Goal: Task Accomplishment & Management: Complete application form

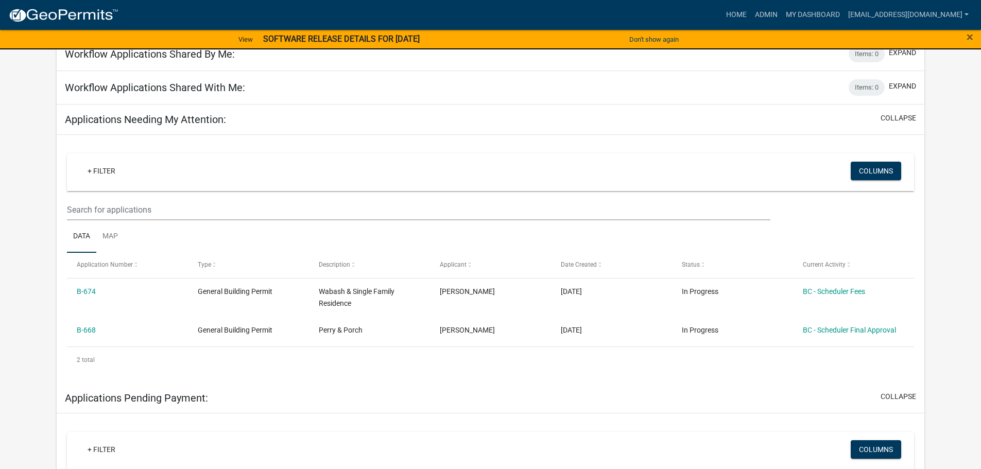
scroll to position [154, 0]
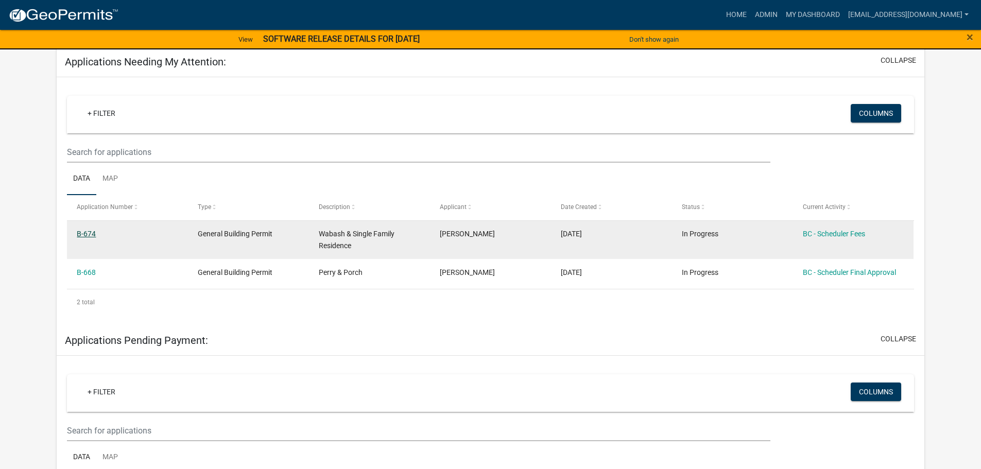
click at [90, 235] on link "B-674" at bounding box center [86, 234] width 19 height 8
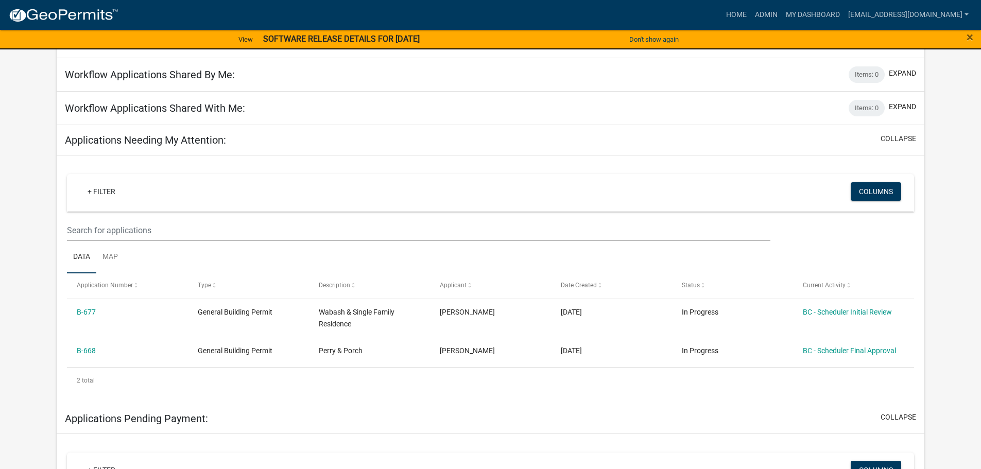
scroll to position [206, 0]
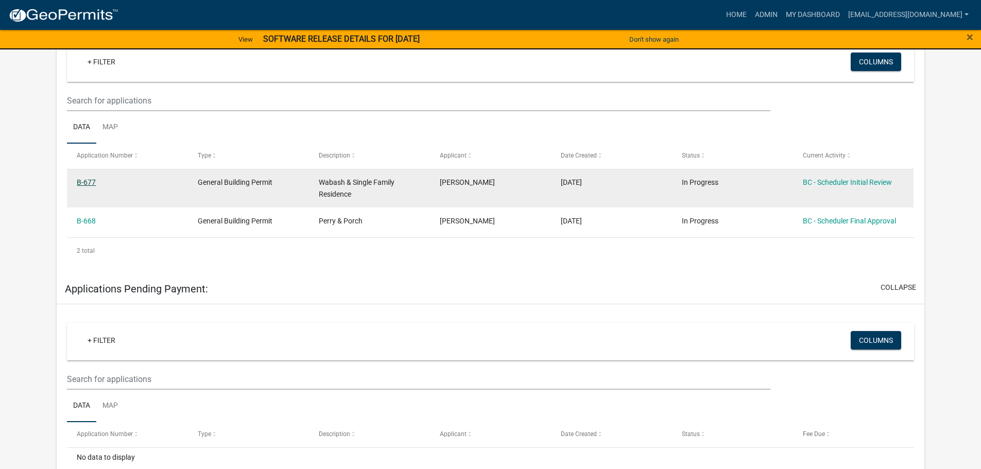
click at [91, 182] on link "B-677" at bounding box center [86, 182] width 19 height 8
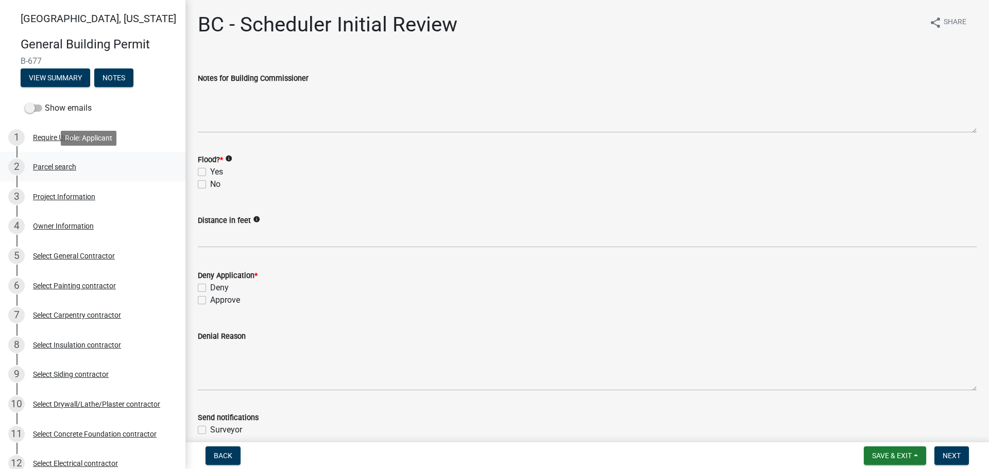
click at [73, 166] on div "Parcel search" at bounding box center [54, 166] width 43 height 7
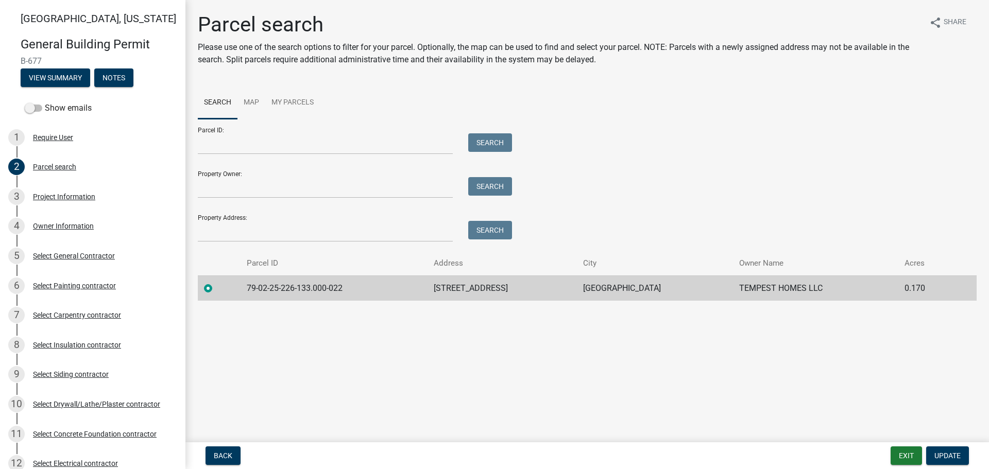
click at [346, 287] on td "79-02-25-226-133.000-022" at bounding box center [333, 287] width 187 height 25
drag, startPoint x: 343, startPoint y: 286, endPoint x: 243, endPoint y: 285, distance: 100.9
click at [243, 285] on td "79-02-25-226-133.000-022" at bounding box center [333, 287] width 187 height 25
copy td "79-02-25-226-133.000-022"
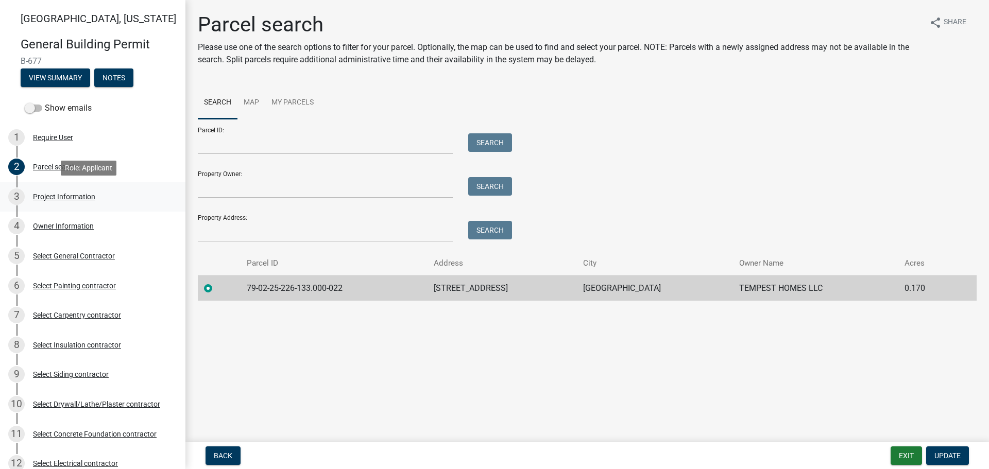
click at [67, 197] on div "Project Information" at bounding box center [64, 196] width 62 height 7
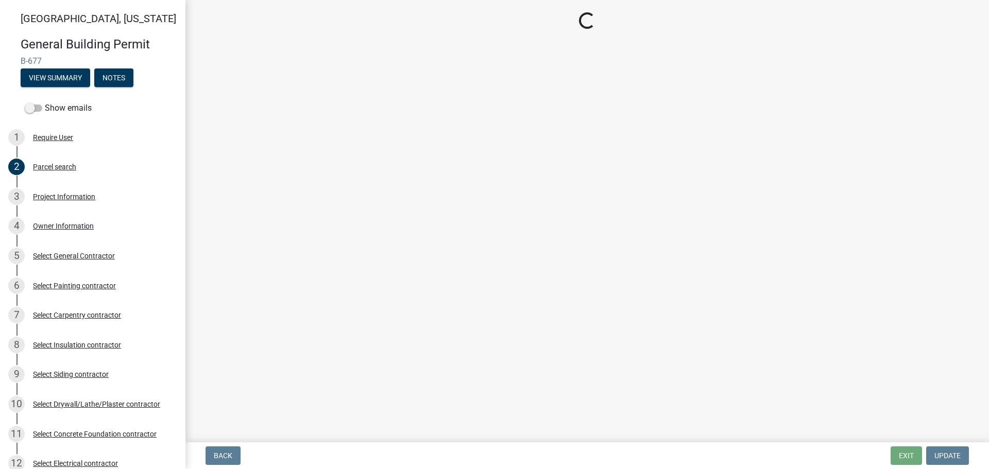
select select "f62e9ec7-2ce1-40c9-9d70-ac6e7ddc5d7c"
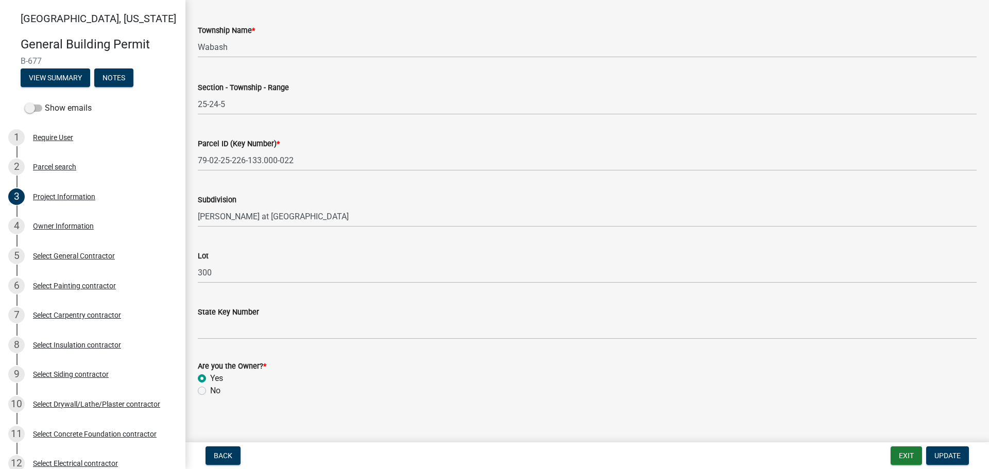
scroll to position [523, 0]
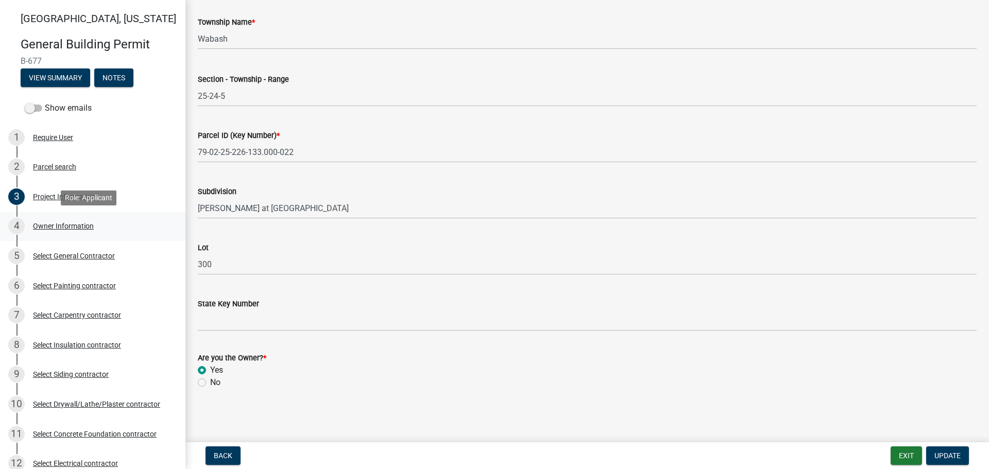
click at [59, 227] on div "Owner Information" at bounding box center [63, 225] width 61 height 7
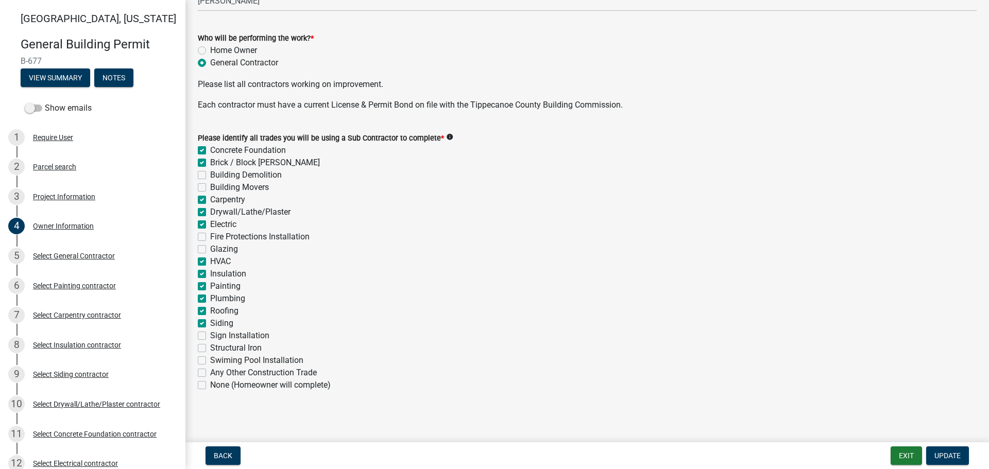
scroll to position [321, 0]
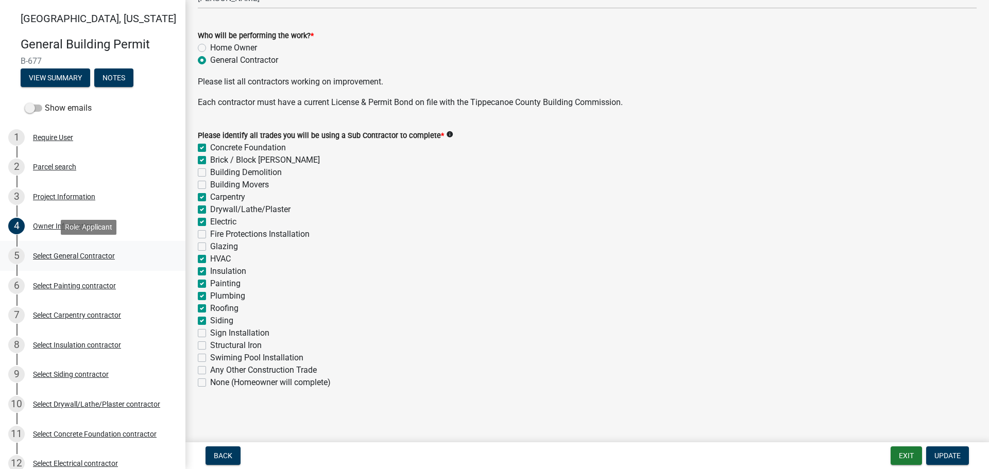
click at [49, 256] on div "Select General Contractor" at bounding box center [74, 255] width 82 height 7
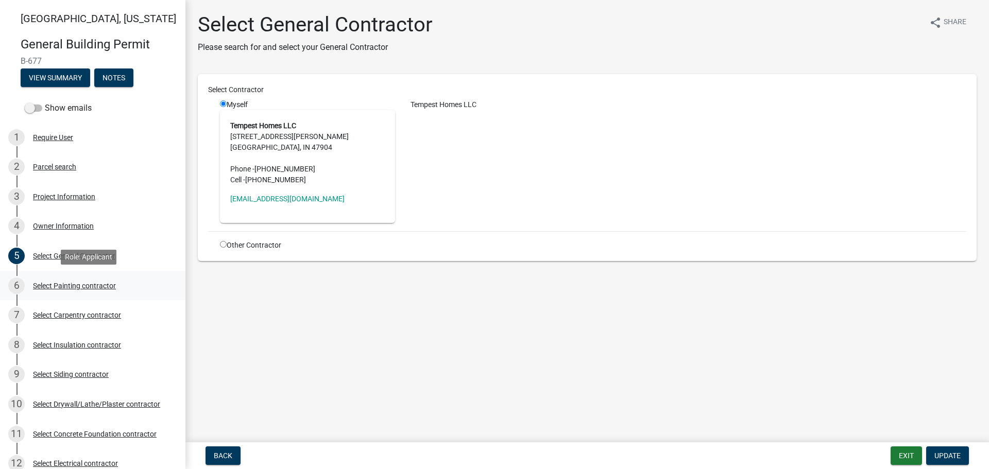
drag, startPoint x: 63, startPoint y: 282, endPoint x: 57, endPoint y: 280, distance: 6.0
click at [61, 282] on div "Select Painting contractor" at bounding box center [74, 285] width 83 height 7
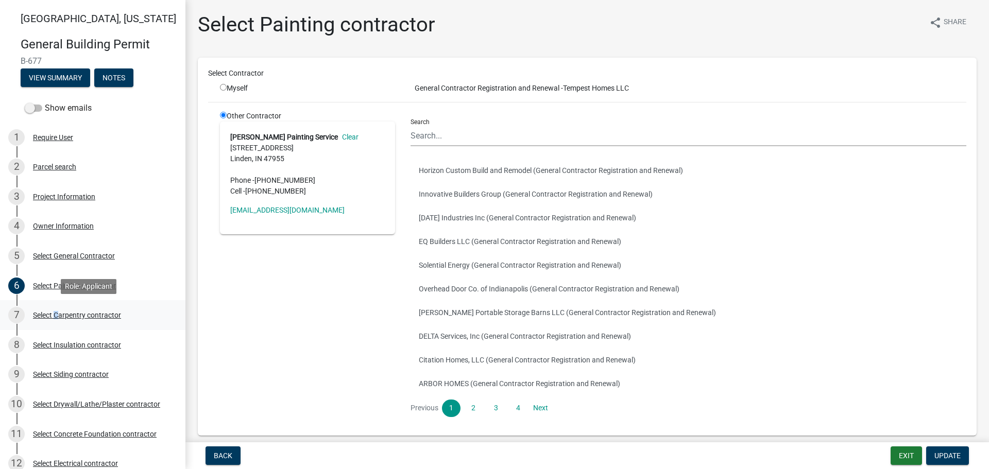
click at [57, 313] on div "Select Carpentry contractor" at bounding box center [77, 315] width 88 height 7
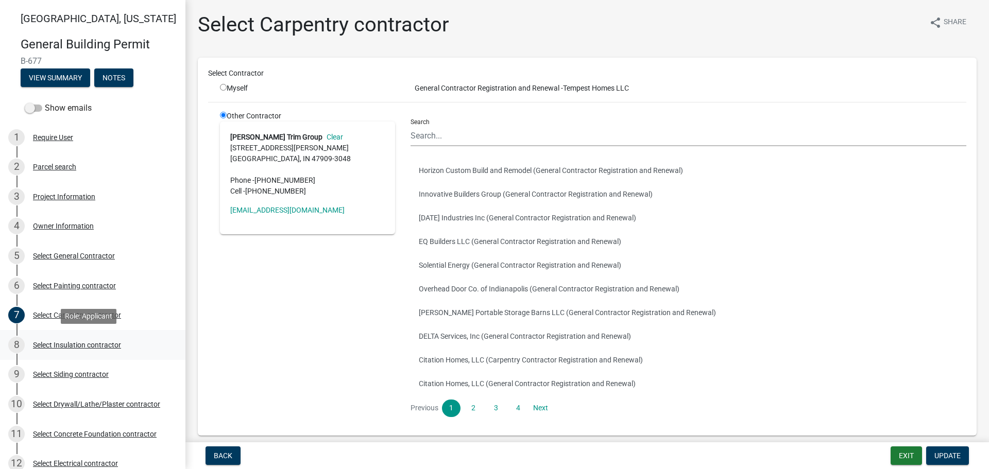
click at [50, 342] on div "Select Insulation contractor" at bounding box center [77, 344] width 88 height 7
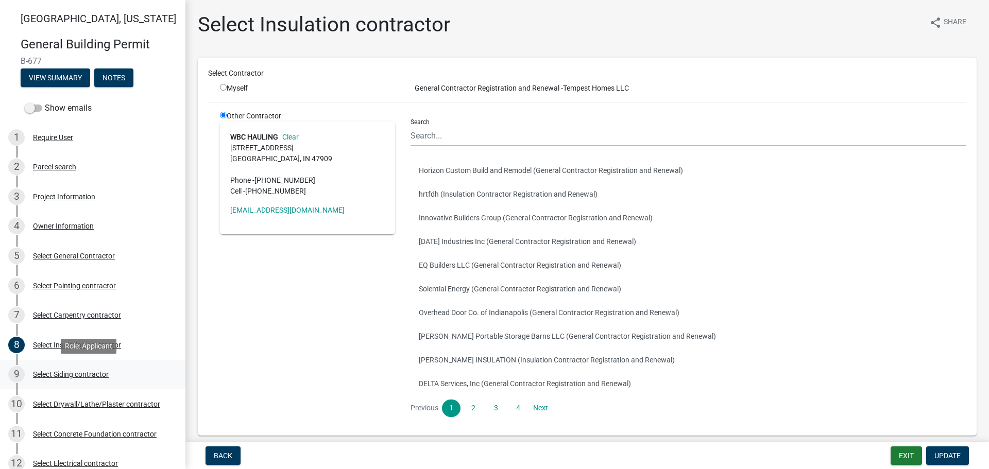
click at [68, 371] on div "Select Siding contractor" at bounding box center [71, 374] width 76 height 7
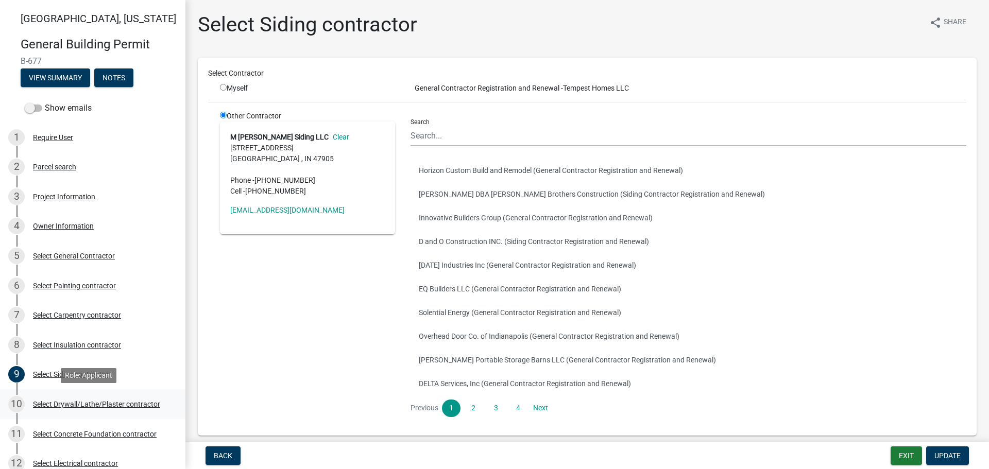
click at [58, 402] on div "Select Drywall/Lathe/Plaster contractor" at bounding box center [96, 404] width 127 height 7
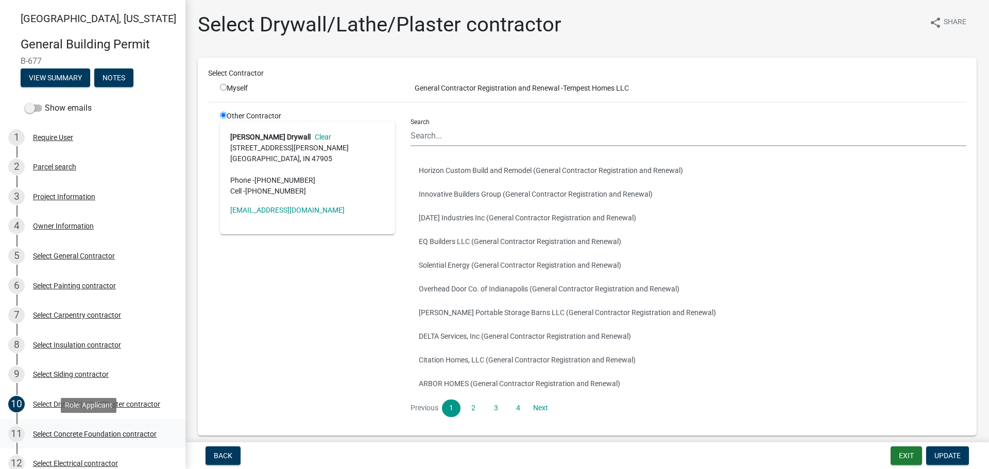
click at [65, 429] on div "11 Select Concrete Foundation contractor" at bounding box center [88, 434] width 161 height 16
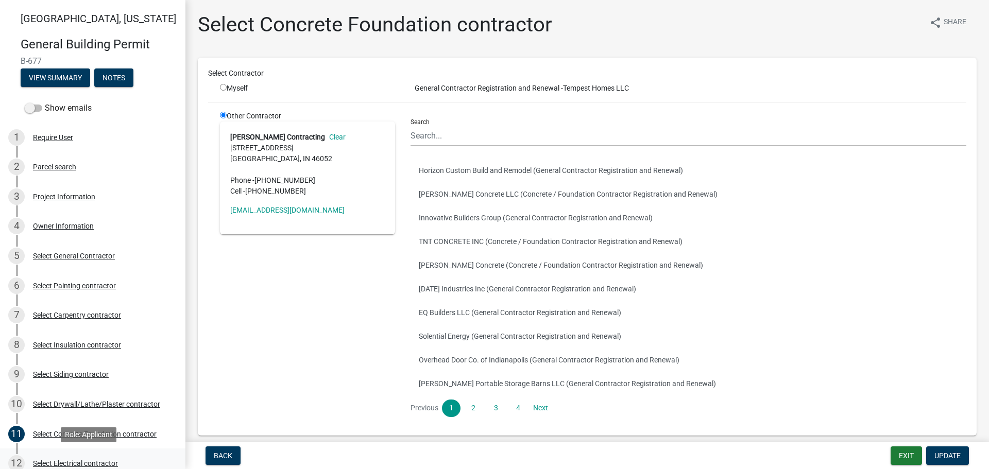
click at [92, 461] on div "Select Electrical contractor" at bounding box center [75, 463] width 85 height 7
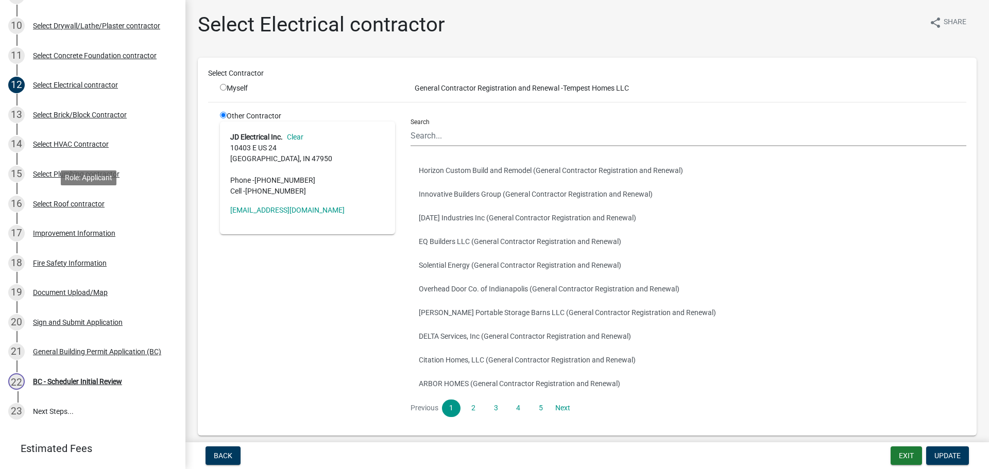
scroll to position [431, 0]
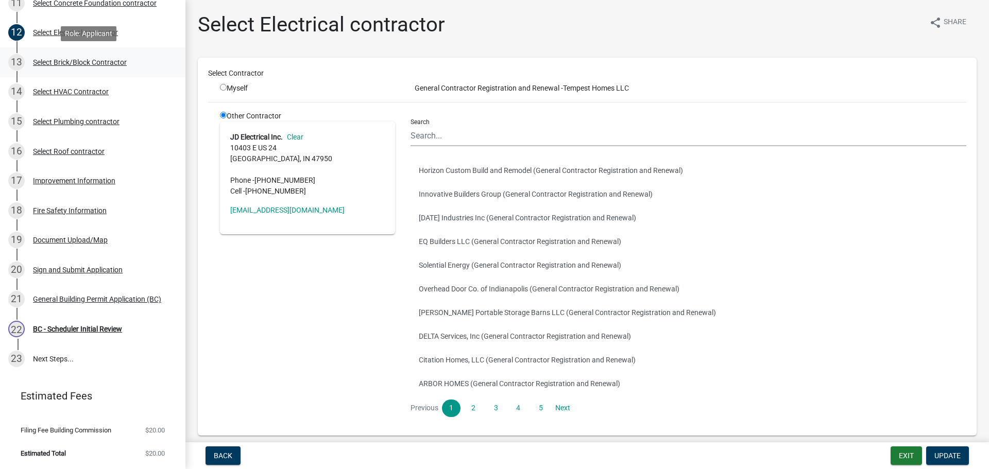
click at [47, 61] on div "Select Brick/Block Contractor" at bounding box center [80, 62] width 94 height 7
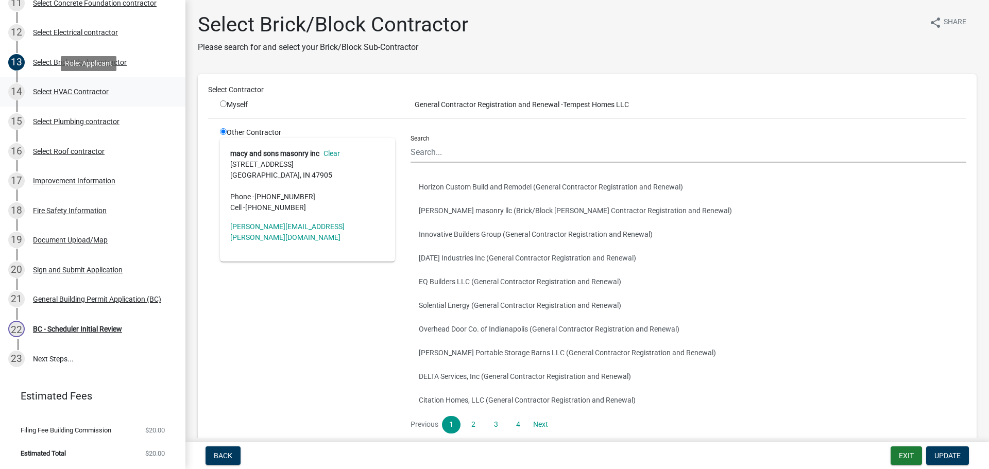
click at [53, 89] on div "Select HVAC Contractor" at bounding box center [71, 91] width 76 height 7
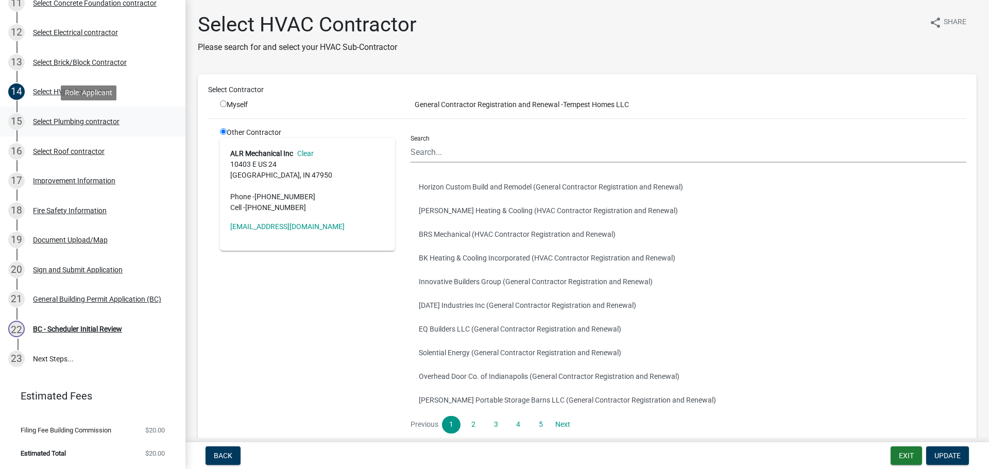
click at [50, 119] on div "Select Plumbing contractor" at bounding box center [76, 121] width 87 height 7
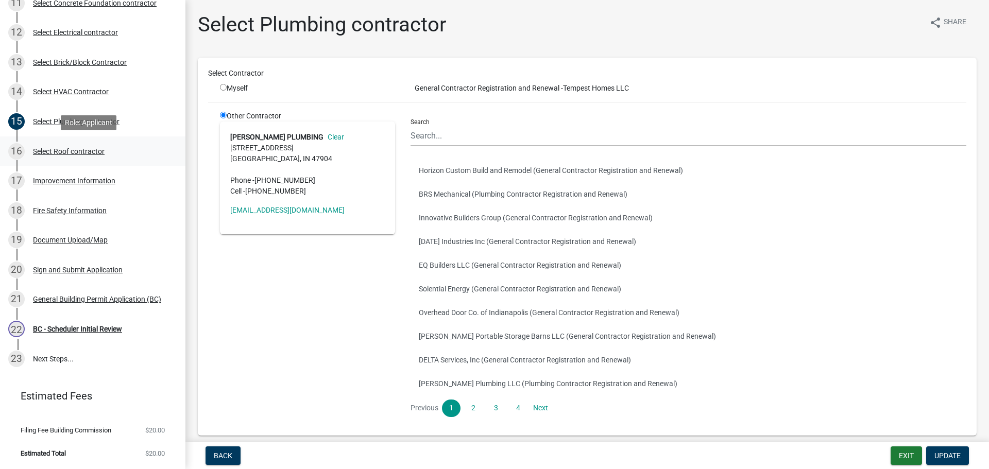
click at [53, 148] on div "Select Roof contractor" at bounding box center [69, 151] width 72 height 7
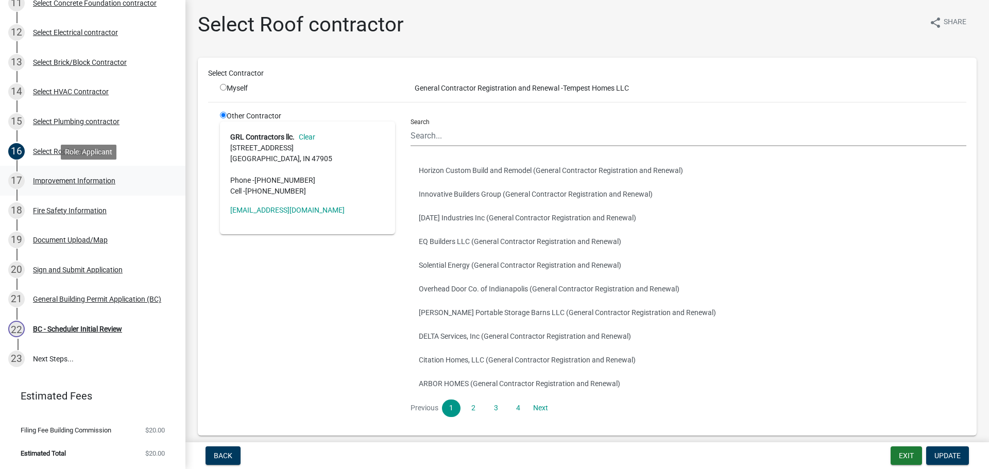
click at [56, 175] on div "17 Improvement Information" at bounding box center [88, 180] width 161 height 16
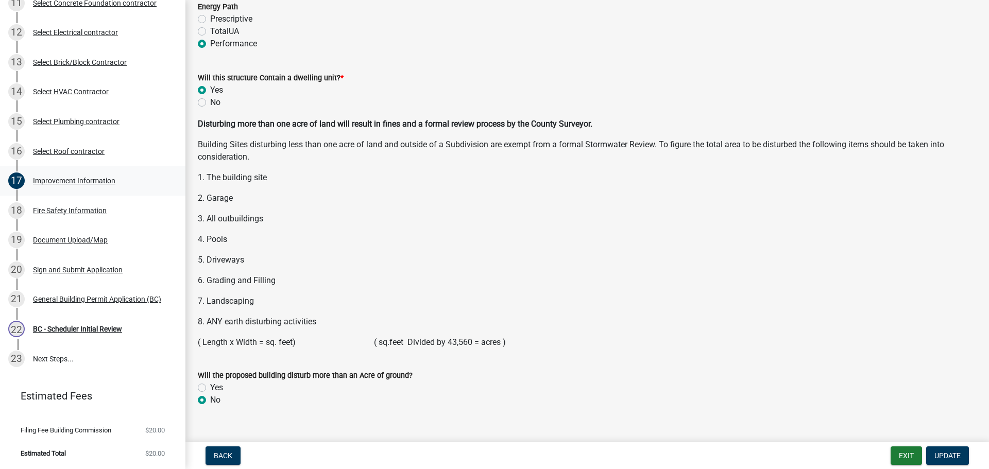
scroll to position [1326, 0]
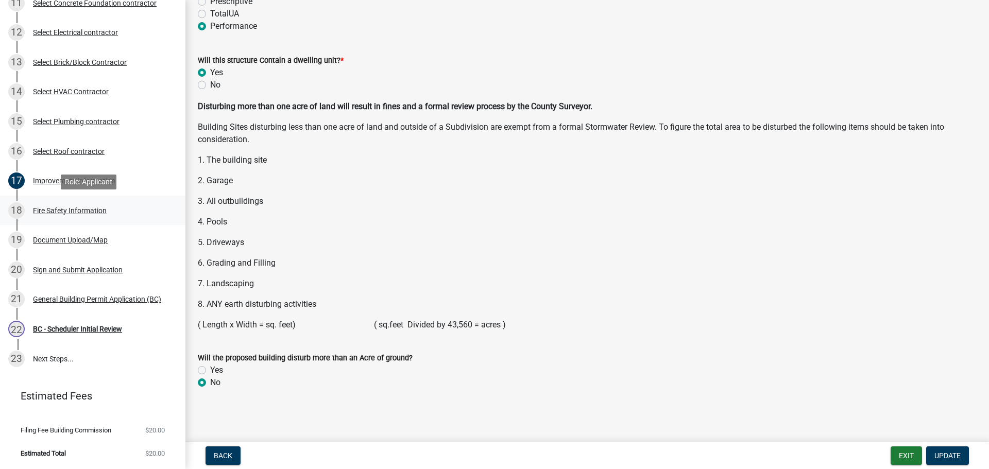
click at [55, 208] on div "Fire Safety Information" at bounding box center [70, 210] width 74 height 7
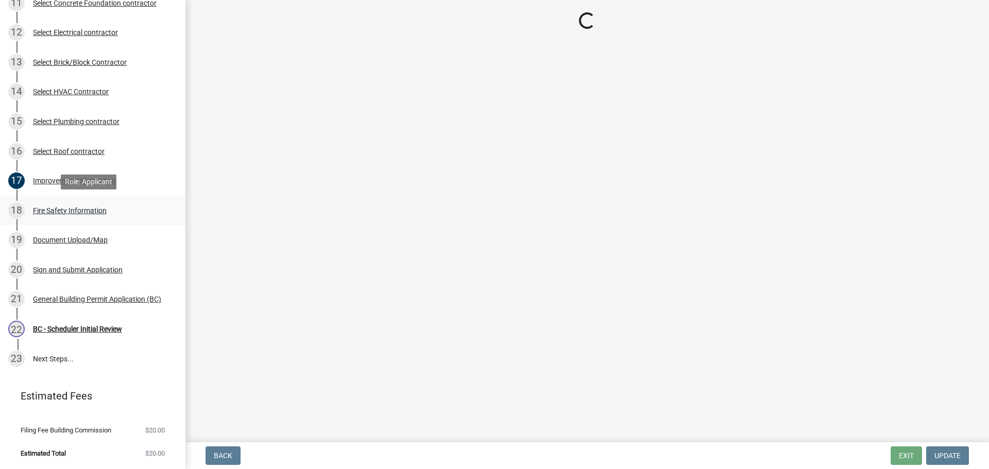
scroll to position [0, 0]
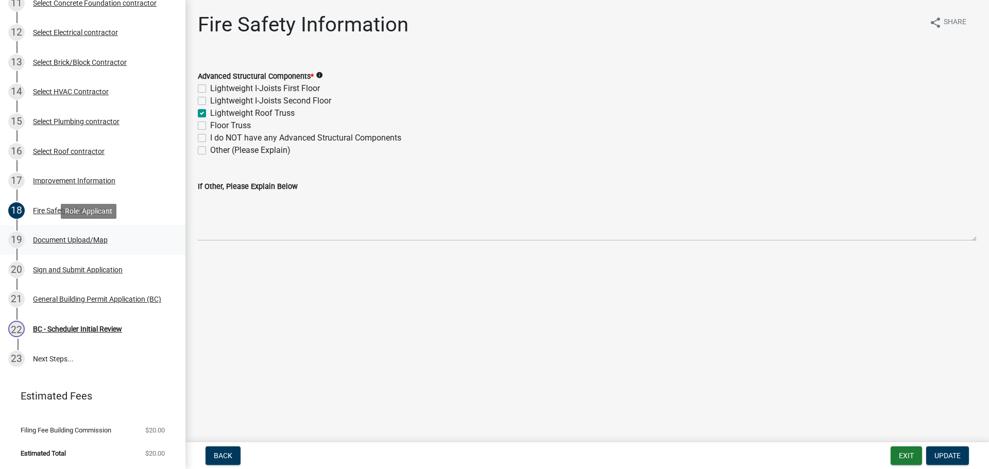
click at [58, 236] on div "Document Upload/Map" at bounding box center [70, 239] width 75 height 7
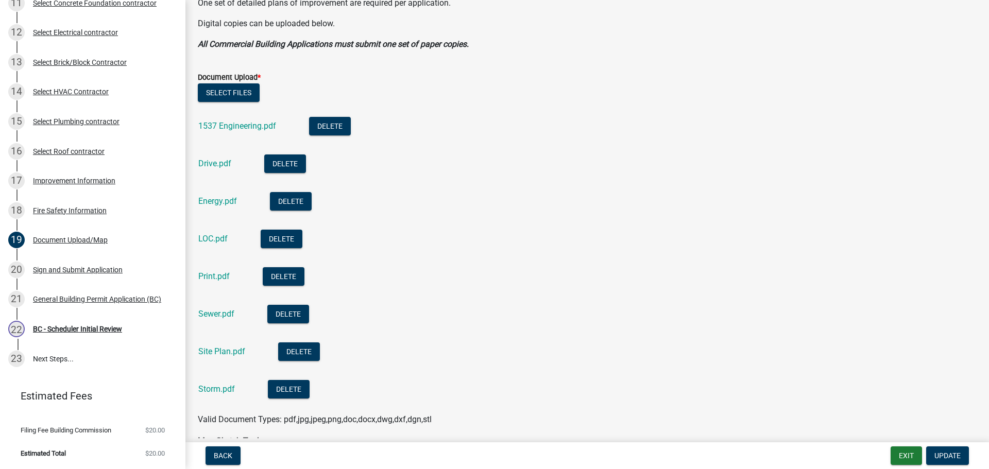
scroll to position [257, 0]
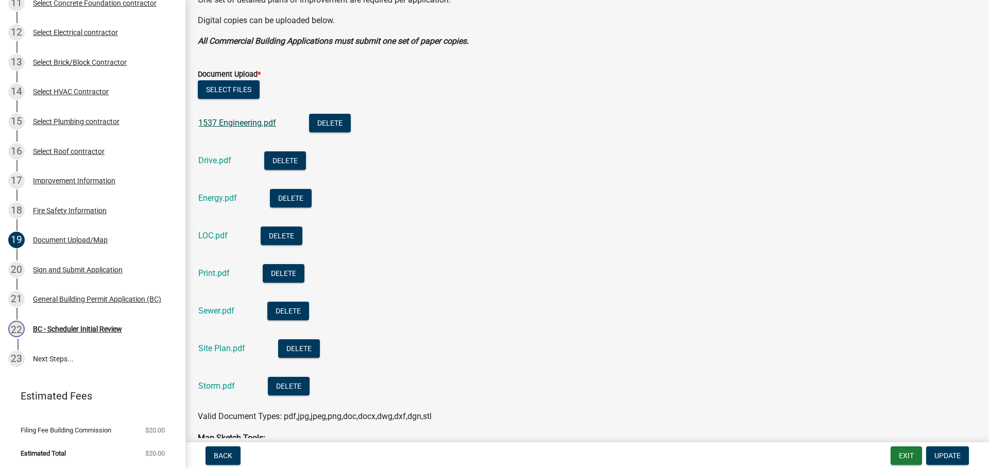
click at [233, 125] on link "1537 Engineering.pdf" at bounding box center [237, 123] width 78 height 10
click at [218, 161] on link "Drive.pdf" at bounding box center [214, 161] width 33 height 10
click at [215, 198] on link "Energy.pdf" at bounding box center [217, 198] width 39 height 10
click at [215, 309] on link "Sewer.pdf" at bounding box center [216, 311] width 36 height 10
click at [229, 347] on link "Site Plan.pdf" at bounding box center [221, 348] width 47 height 10
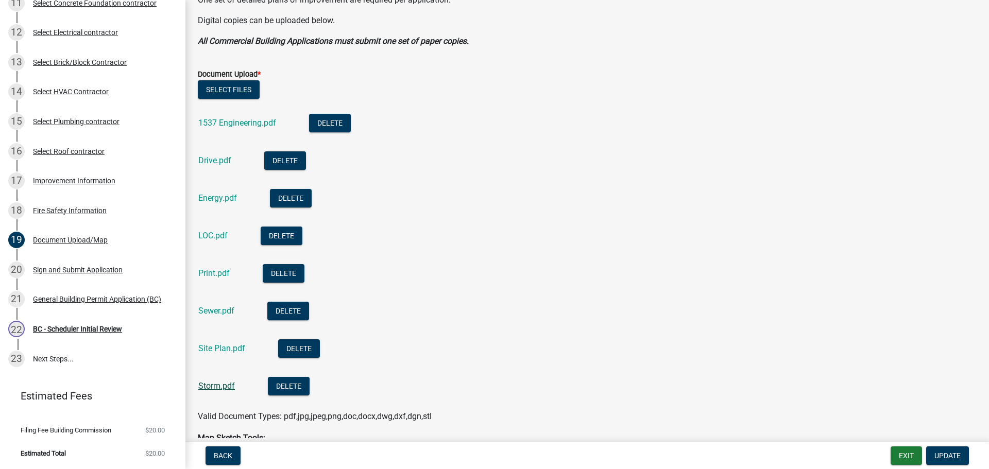
click at [216, 385] on link "Storm.pdf" at bounding box center [216, 386] width 37 height 10
click at [212, 273] on link "Print.pdf" at bounding box center [213, 273] width 31 height 10
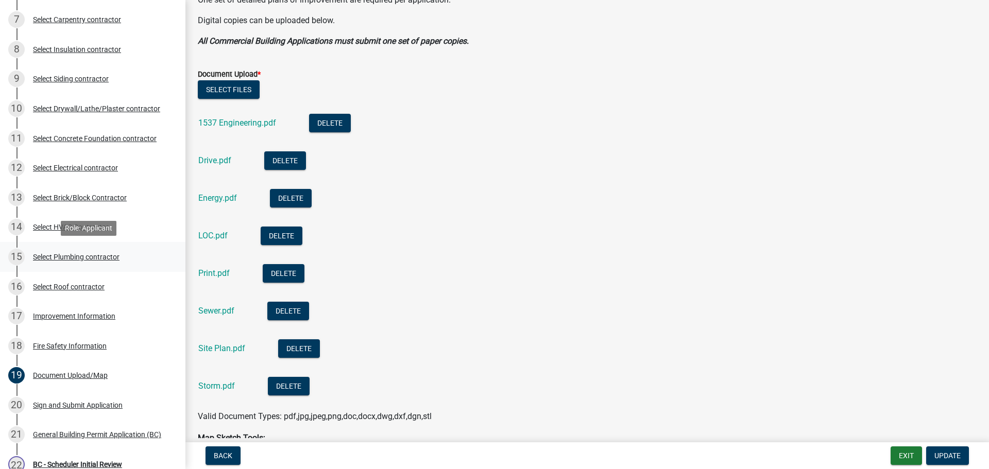
scroll to position [277, 0]
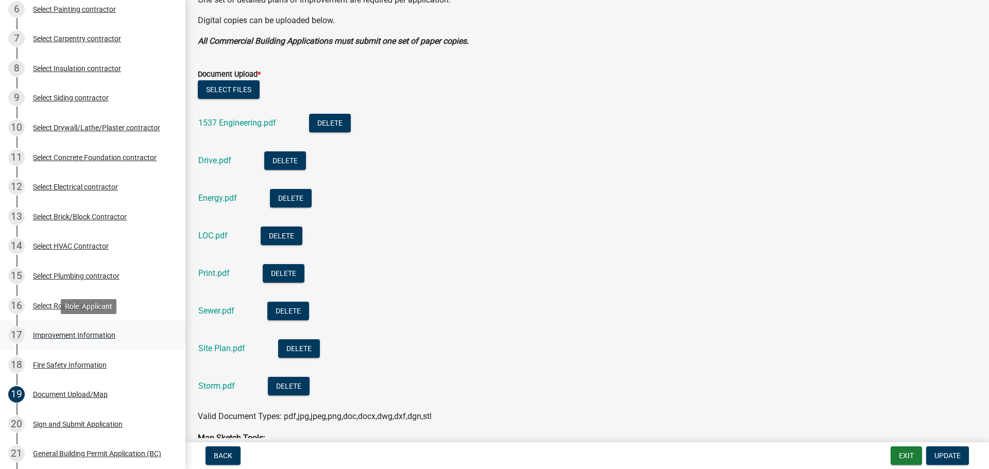
click at [70, 335] on div "Improvement Information" at bounding box center [74, 335] width 82 height 7
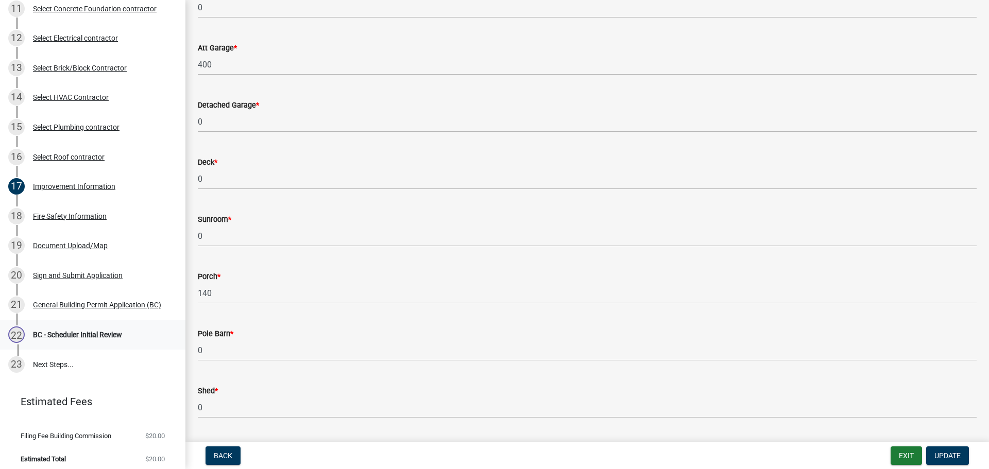
scroll to position [431, 0]
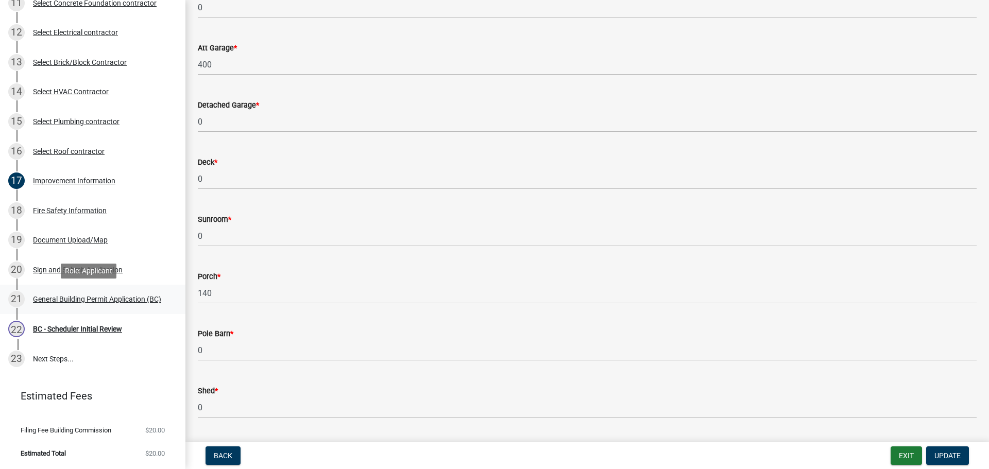
click at [57, 296] on div "General Building Permit Application (BC)" at bounding box center [97, 299] width 128 height 7
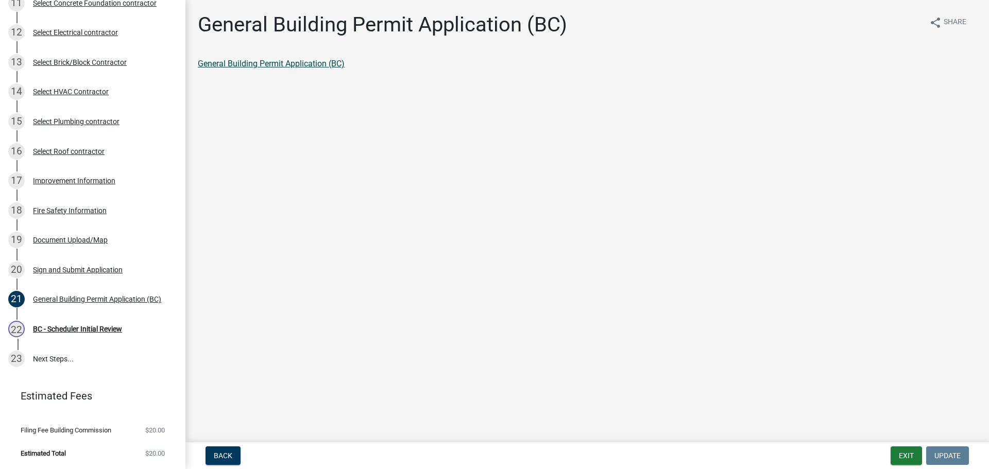
click at [314, 67] on link "General Building Permit Application (BC)" at bounding box center [271, 64] width 147 height 10
click at [87, 327] on div "BC - Scheduler Initial Review" at bounding box center [77, 328] width 89 height 7
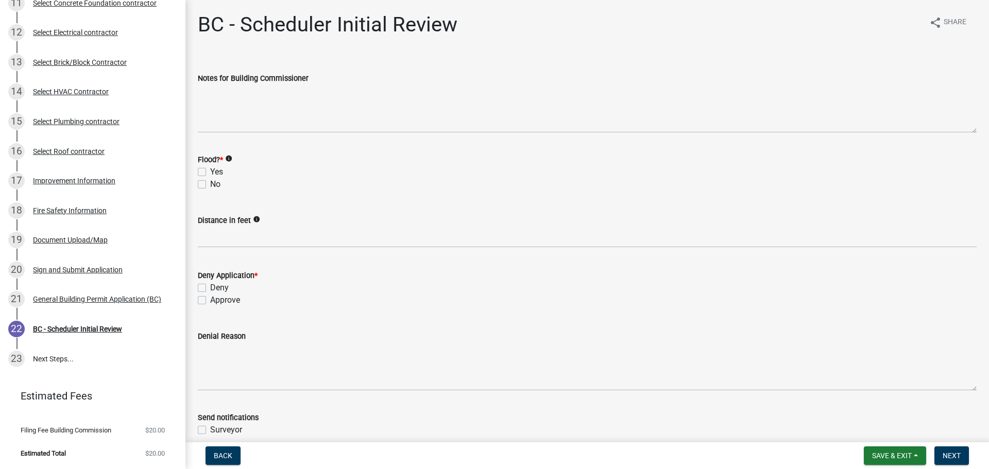
click at [210, 183] on label "No" at bounding box center [215, 184] width 10 height 12
click at [210, 183] on input "No" at bounding box center [213, 181] width 7 height 7
checkbox input "true"
checkbox input "false"
checkbox input "true"
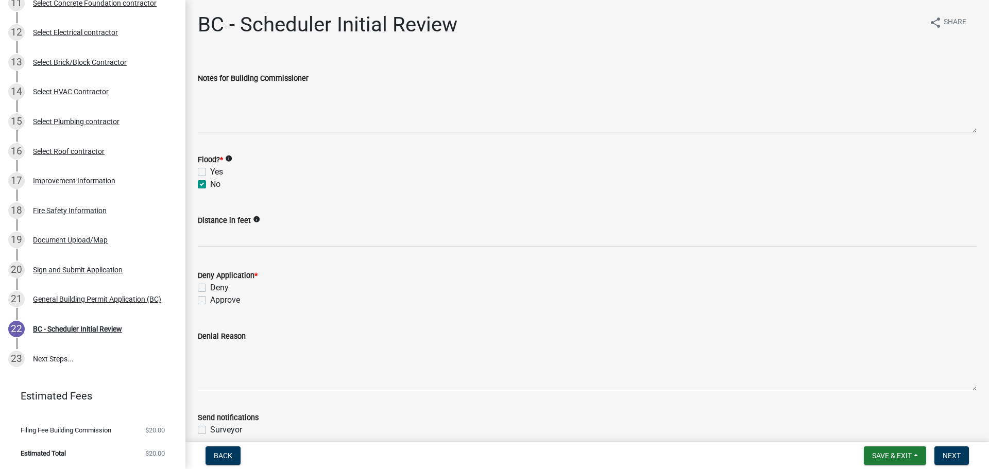
click at [210, 299] on label "Approve" at bounding box center [225, 300] width 30 height 12
click at [210, 299] on input "Approve" at bounding box center [213, 297] width 7 height 7
checkbox input "true"
checkbox input "false"
checkbox input "true"
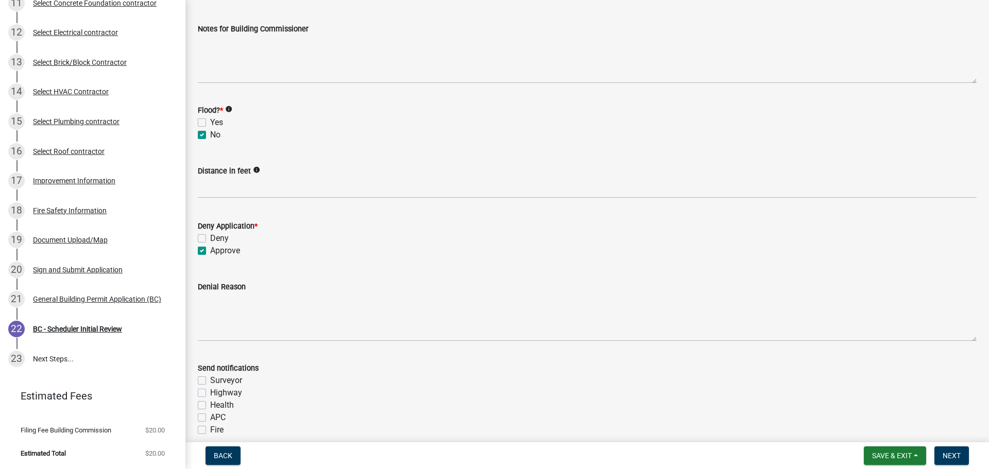
scroll to position [189, 0]
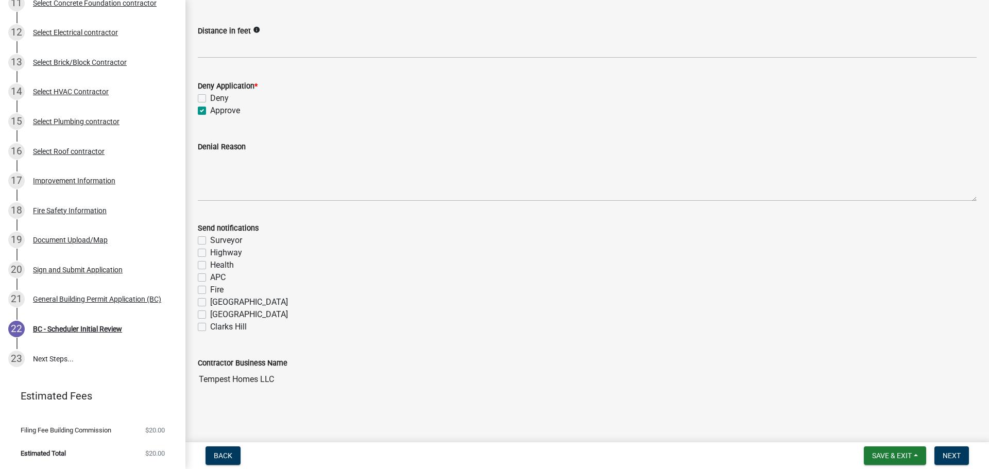
click at [210, 290] on label "Fire" at bounding box center [216, 290] width 13 height 12
click at [210, 290] on input "Fire" at bounding box center [213, 287] width 7 height 7
checkbox input "true"
checkbox input "false"
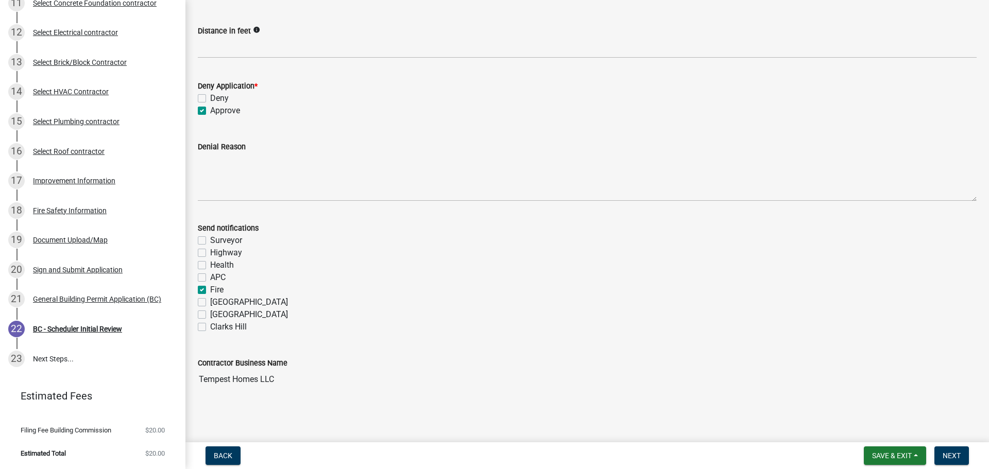
checkbox input "false"
checkbox input "true"
checkbox input "false"
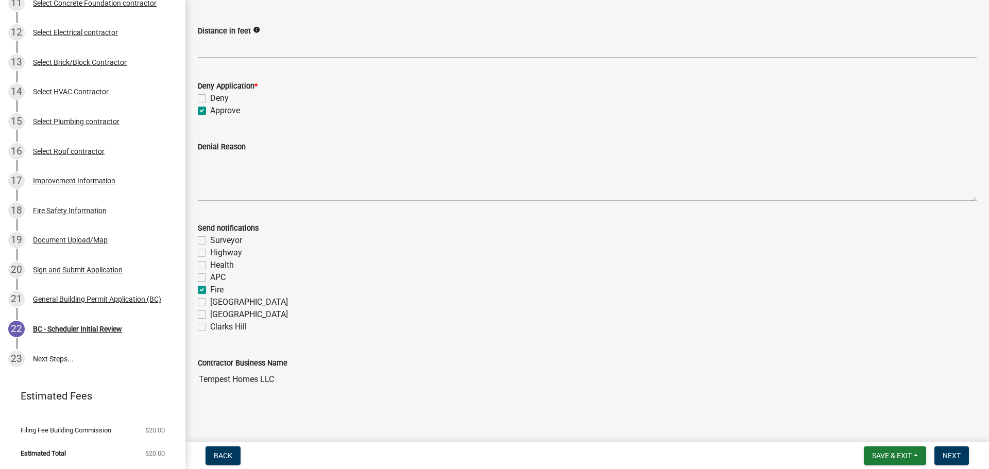
checkbox input "false"
click at [944, 454] on span "Next" at bounding box center [951, 456] width 18 height 8
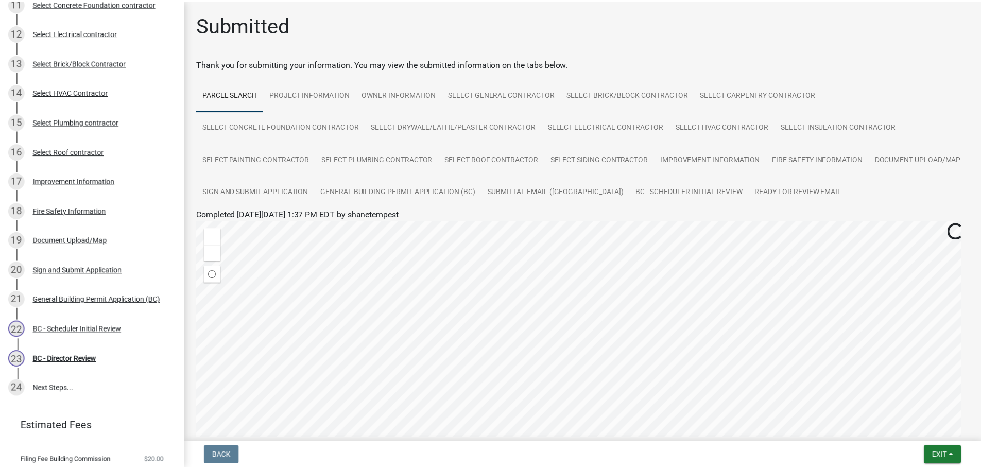
scroll to position [460, 0]
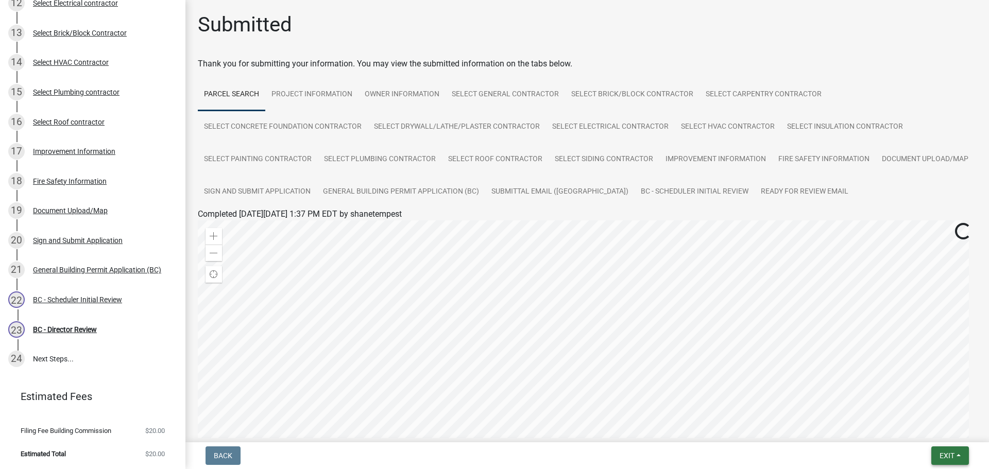
click at [957, 455] on button "Exit" at bounding box center [950, 455] width 38 height 19
click at [932, 427] on button "Save & Exit" at bounding box center [927, 429] width 82 height 25
